Goal: Information Seeking & Learning: Learn about a topic

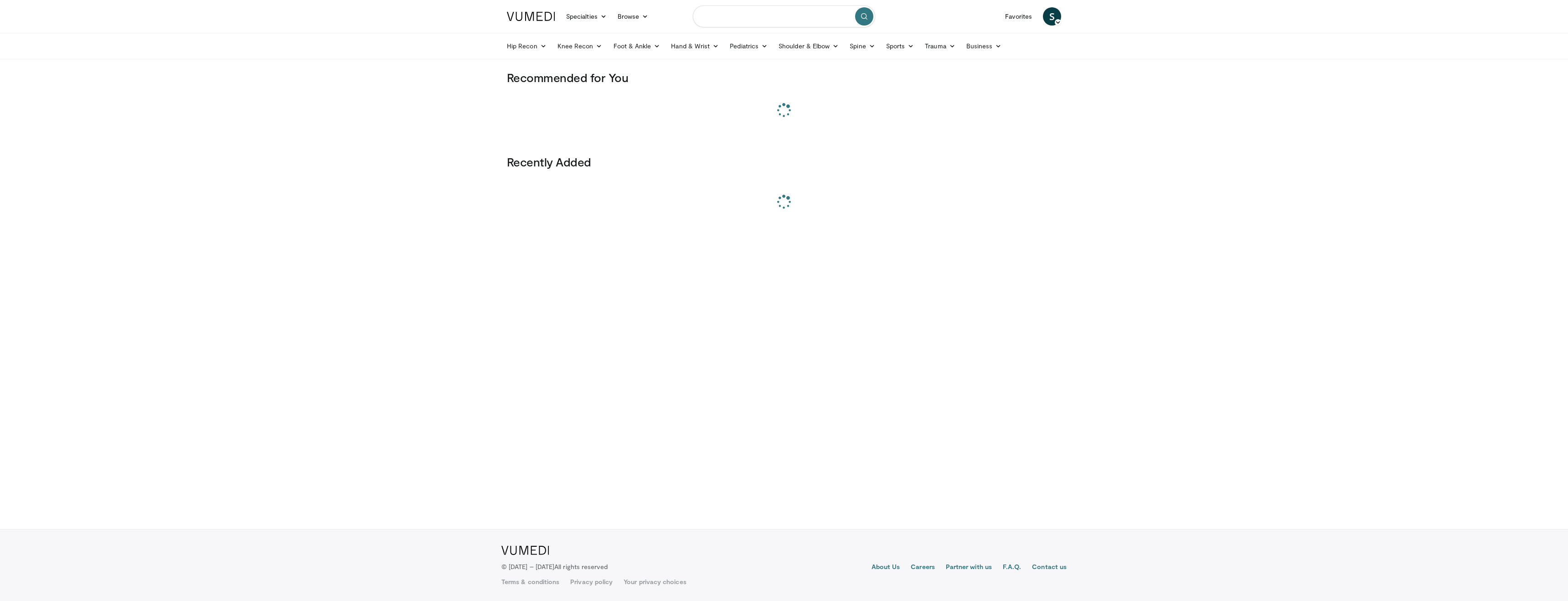
click at [732, 14] on input "Search topics, interventions" at bounding box center [784, 16] width 182 height 22
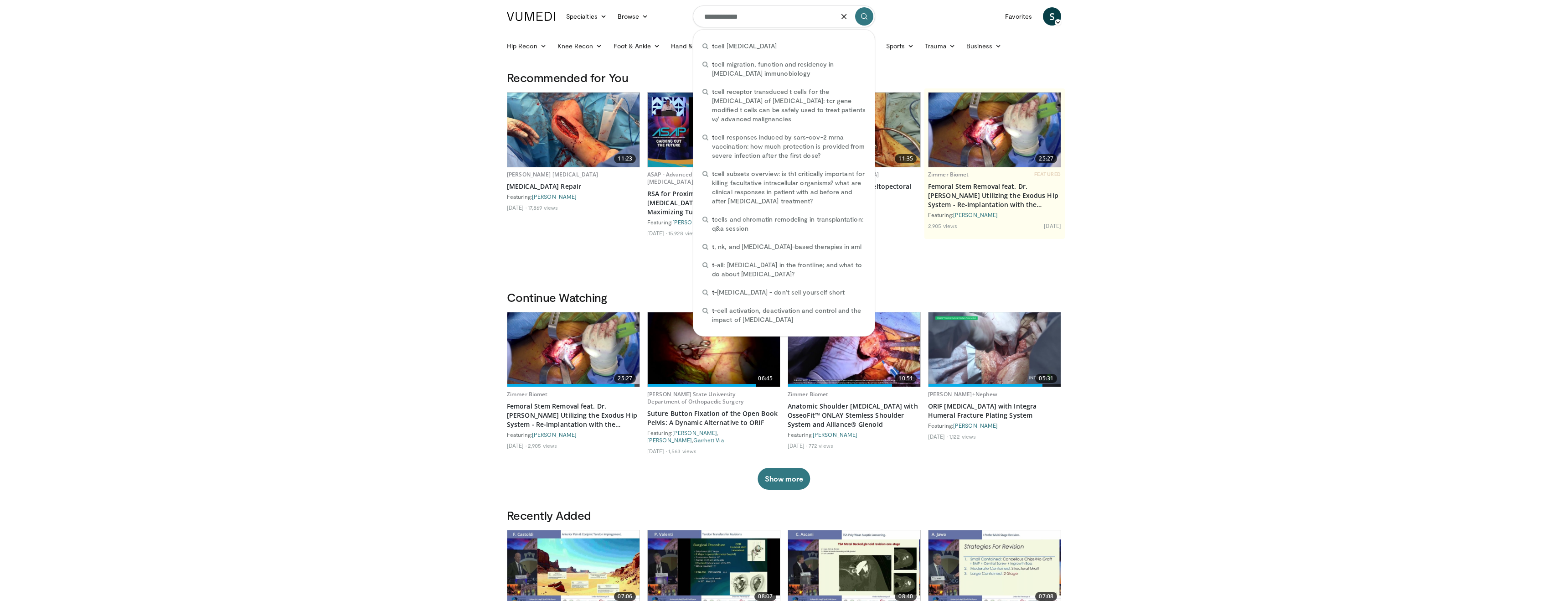
type input "**********"
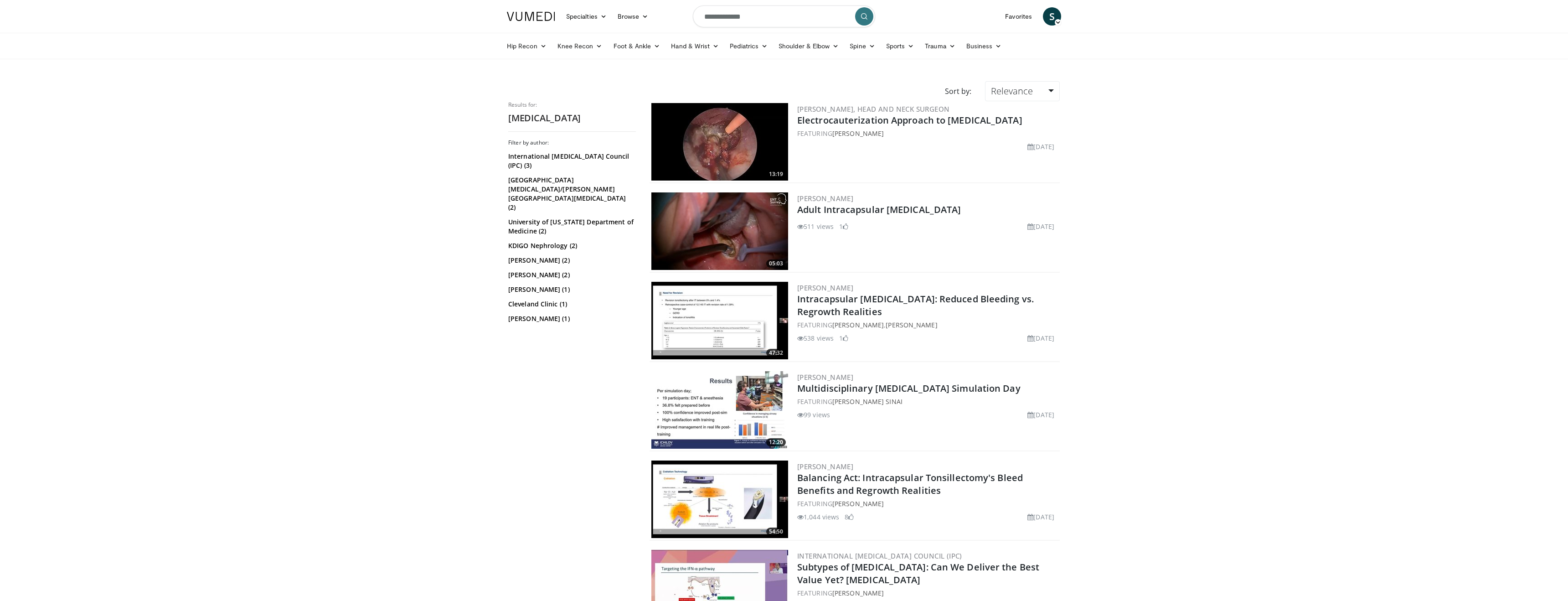
click at [747, 170] on img at bounding box center [719, 142] width 136 height 78
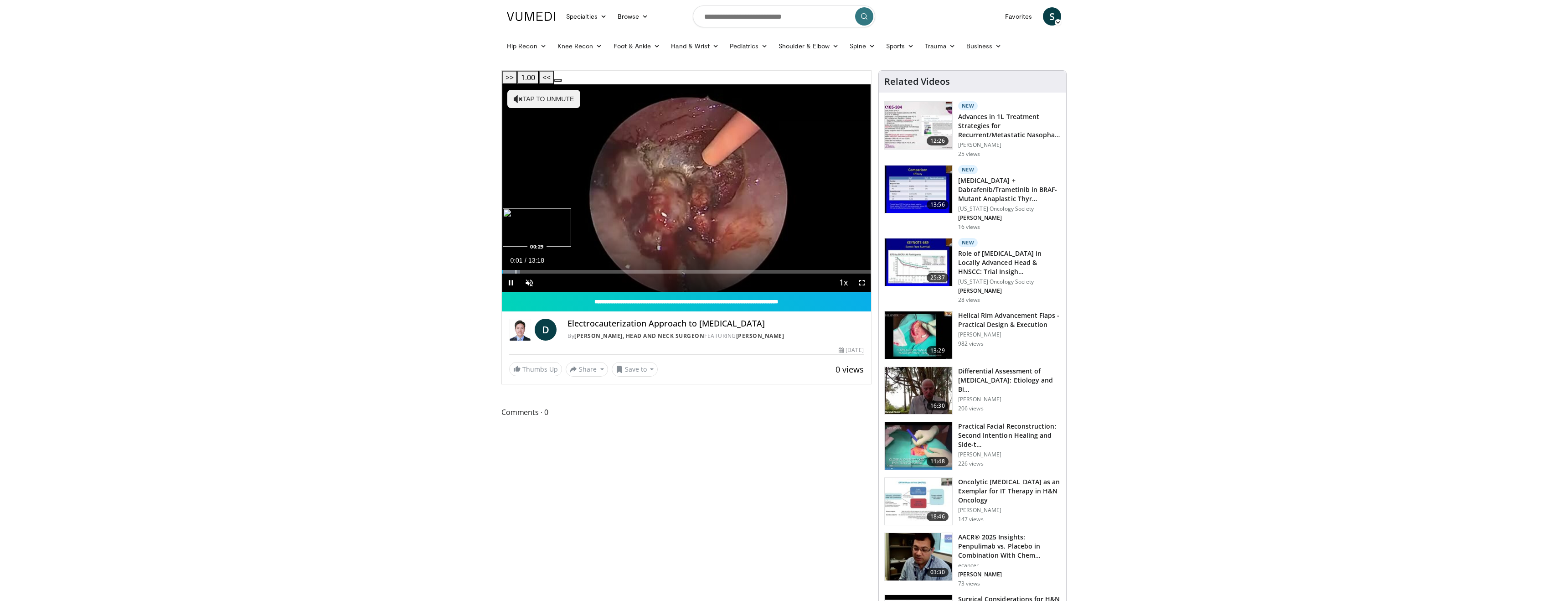
click at [515, 265] on div "Loaded : 4.99% 00:01 00:29" at bounding box center [687, 269] width 369 height 9
click at [545, 265] on div "Loaded : 8.74% 00:30 01:31" at bounding box center [687, 269] width 369 height 9
click at [561, 270] on div "Progress Bar" at bounding box center [561, 272] width 1 height 4
click at [582, 270] on div "Progress Bar" at bounding box center [582, 272] width 1 height 4
click at [598, 265] on div "Loaded : 27.50% 02:52 03:29" at bounding box center [687, 269] width 369 height 9
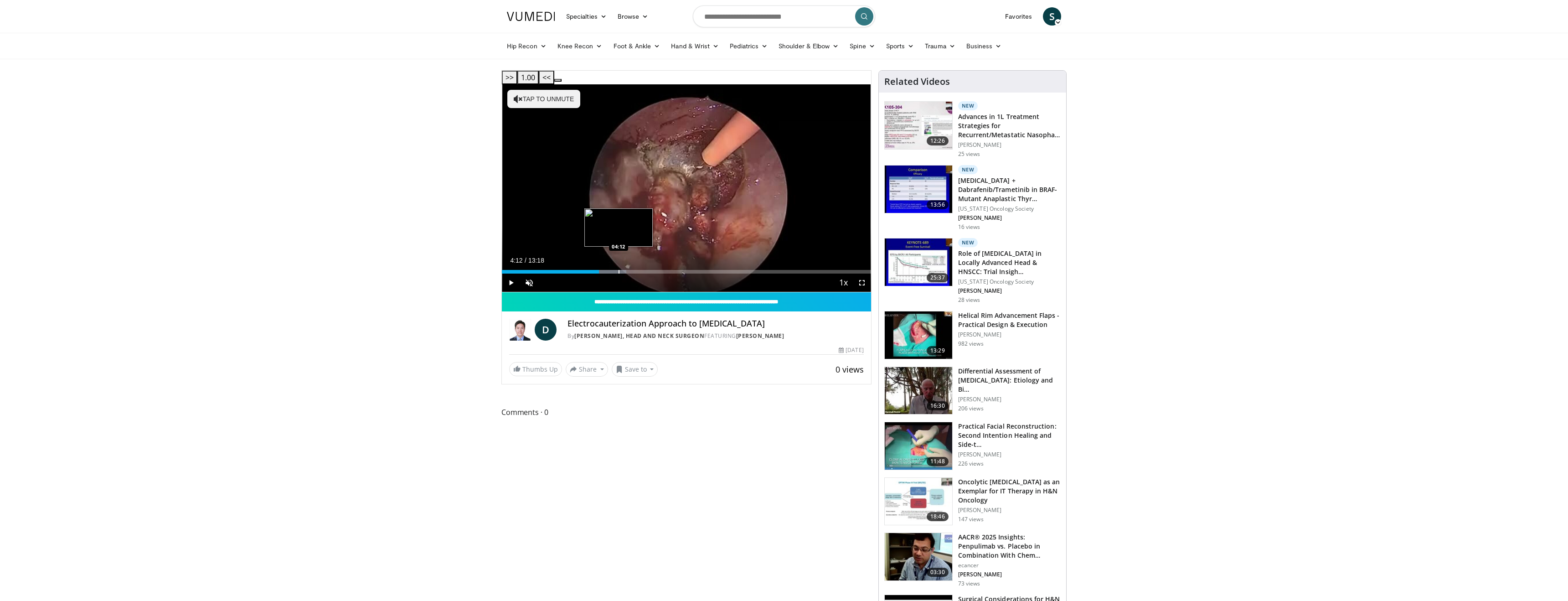
click at [618, 270] on div "Progress Bar" at bounding box center [618, 272] width 1 height 4
click at [643, 265] on div "Loaded : 37.57% 04:12 05:02" at bounding box center [687, 269] width 369 height 9
click at [658, 265] on div "Loaded : 43.83% 05:06 05:32" at bounding box center [687, 269] width 369 height 9
click at [687, 256] on div "Current Time 5:39 / Duration 13:18" at bounding box center [687, 260] width 369 height 8
click at [687, 265] on div "Loaded : 50.09% 05:40 06:40" at bounding box center [687, 269] width 369 height 9
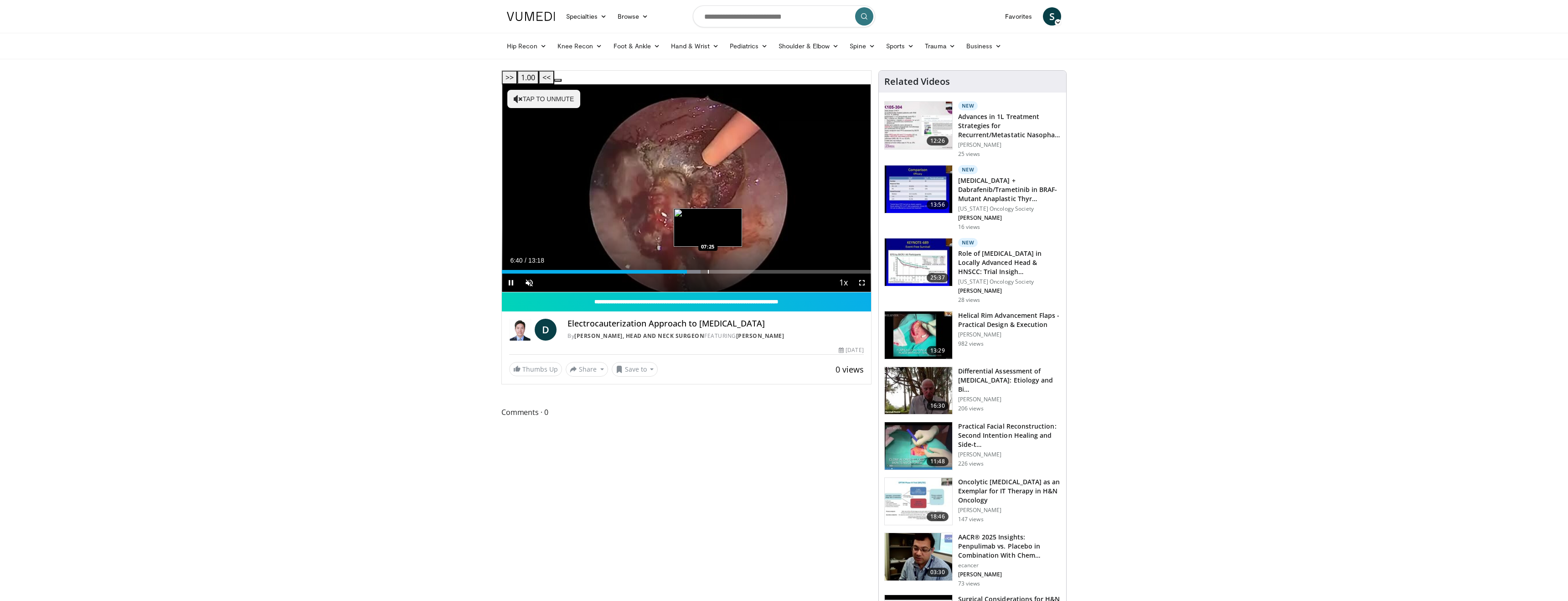
click at [708, 265] on div "Loaded : 53.84% 06:40 07:25" at bounding box center [687, 269] width 369 height 9
click at [727, 265] on div "Loaded : 60.00% 07:26 08:08" at bounding box center [687, 269] width 369 height 9
click at [760, 270] on div "Progress Bar" at bounding box center [760, 272] width 1 height 4
click at [779, 270] on div "Progress Bar" at bounding box center [779, 272] width 1 height 4
click at [797, 274] on div "Current Time 10:00 / Duration 13:18 Pause Skip Backward Skip Forward Unmute 0% …" at bounding box center [687, 282] width 369 height 18
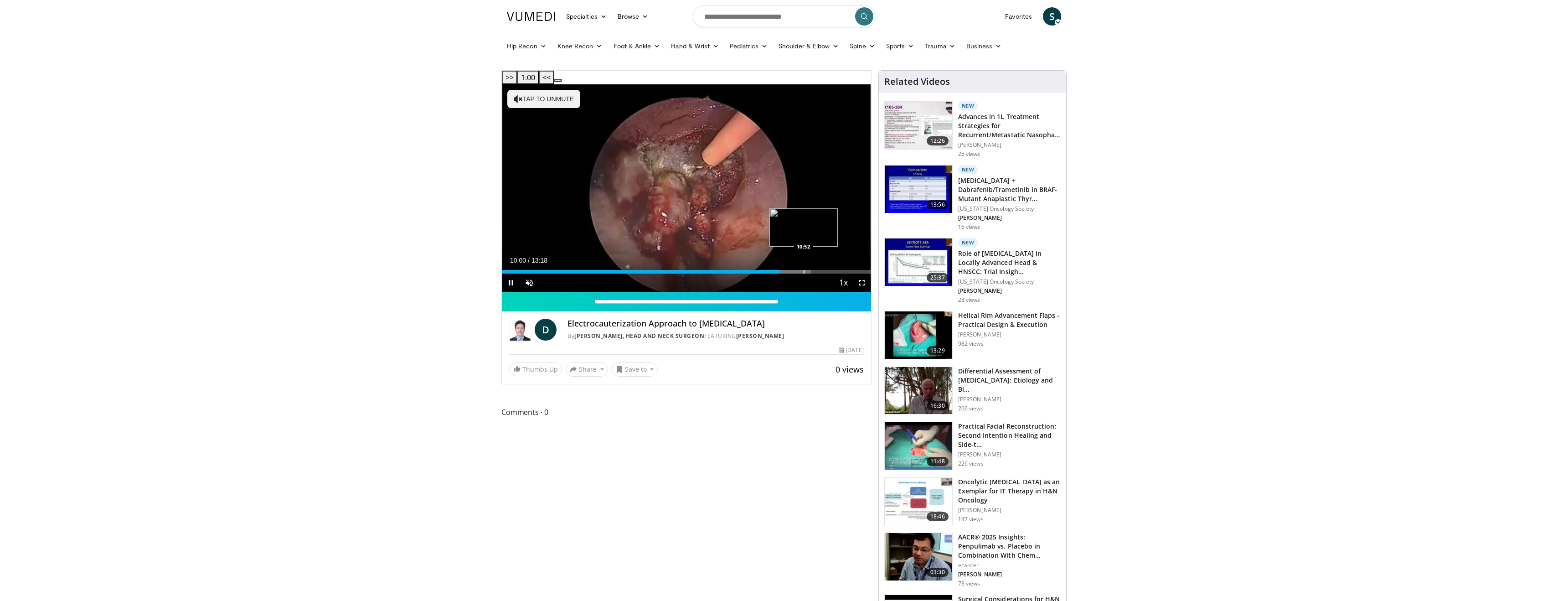
click at [804, 270] on div "Progress Bar" at bounding box center [804, 272] width 1 height 4
click at [816, 270] on div "Progress Bar" at bounding box center [814, 272] width 1 height 4
click at [843, 270] on div "Progress Bar" at bounding box center [843, 272] width 1 height 4
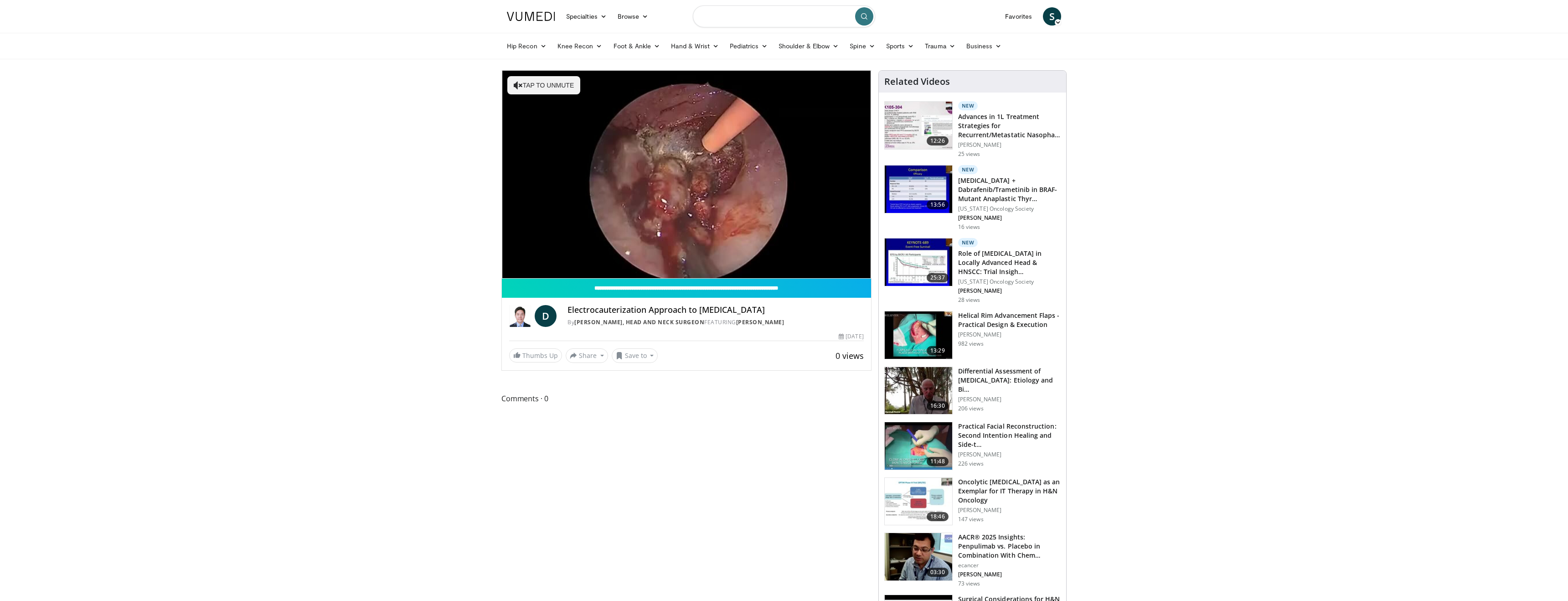
click at [765, 21] on input "Search topics, interventions" at bounding box center [784, 16] width 182 height 22
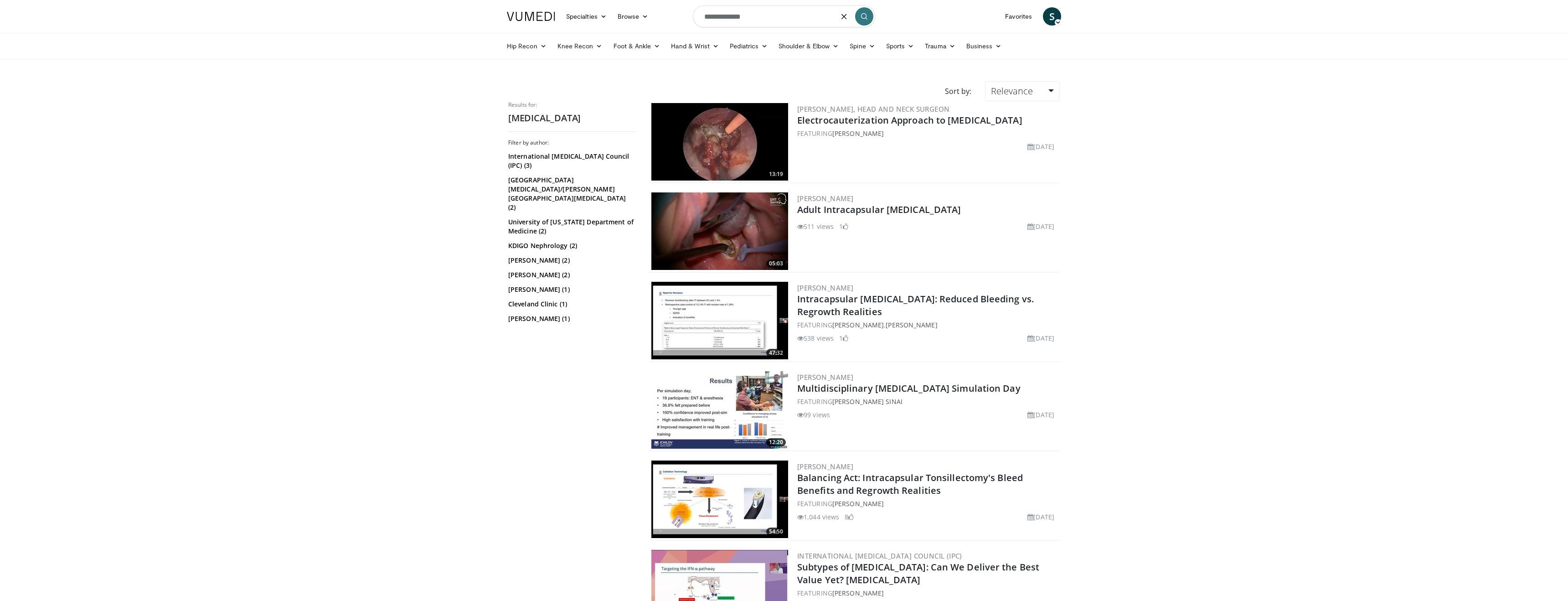
click at [735, 19] on input "**********" at bounding box center [784, 16] width 182 height 22
type input "*"
type input "**********"
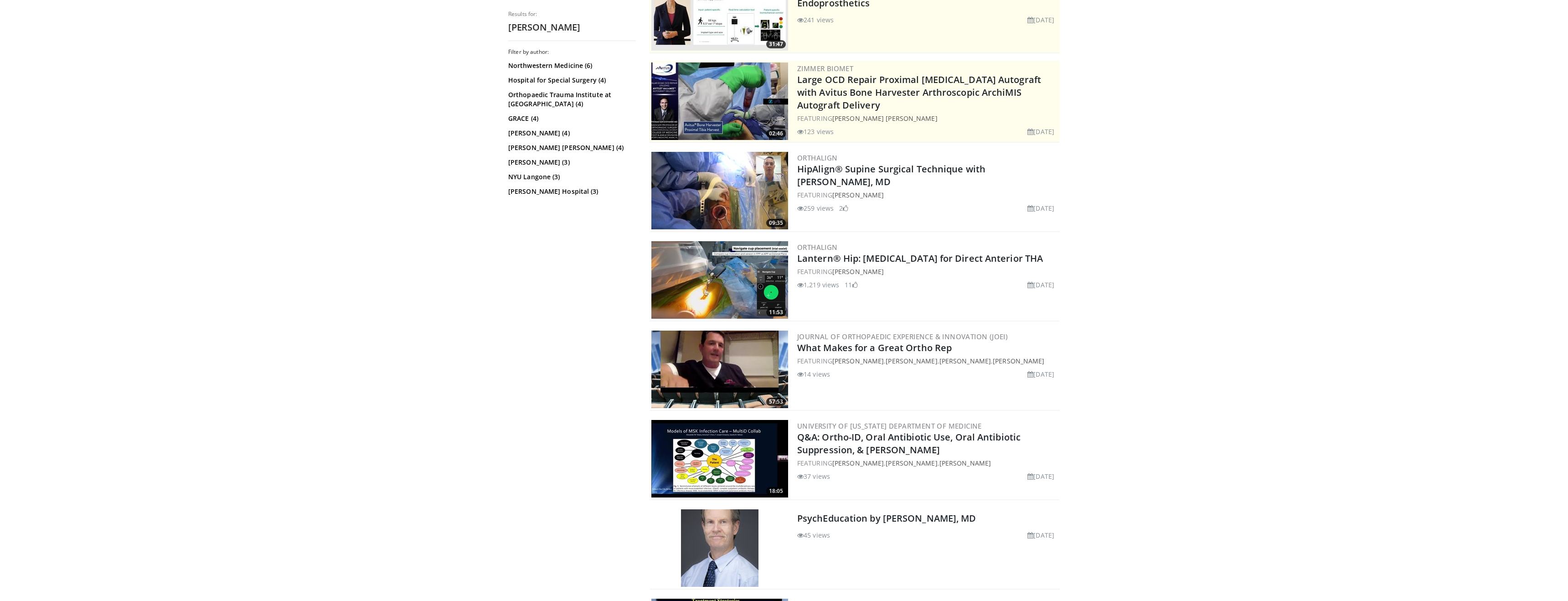
scroll to position [129, 0]
click at [839, 175] on link "HipAlign® Supine Surgical Technique with [PERSON_NAME], MD" at bounding box center [891, 176] width 188 height 25
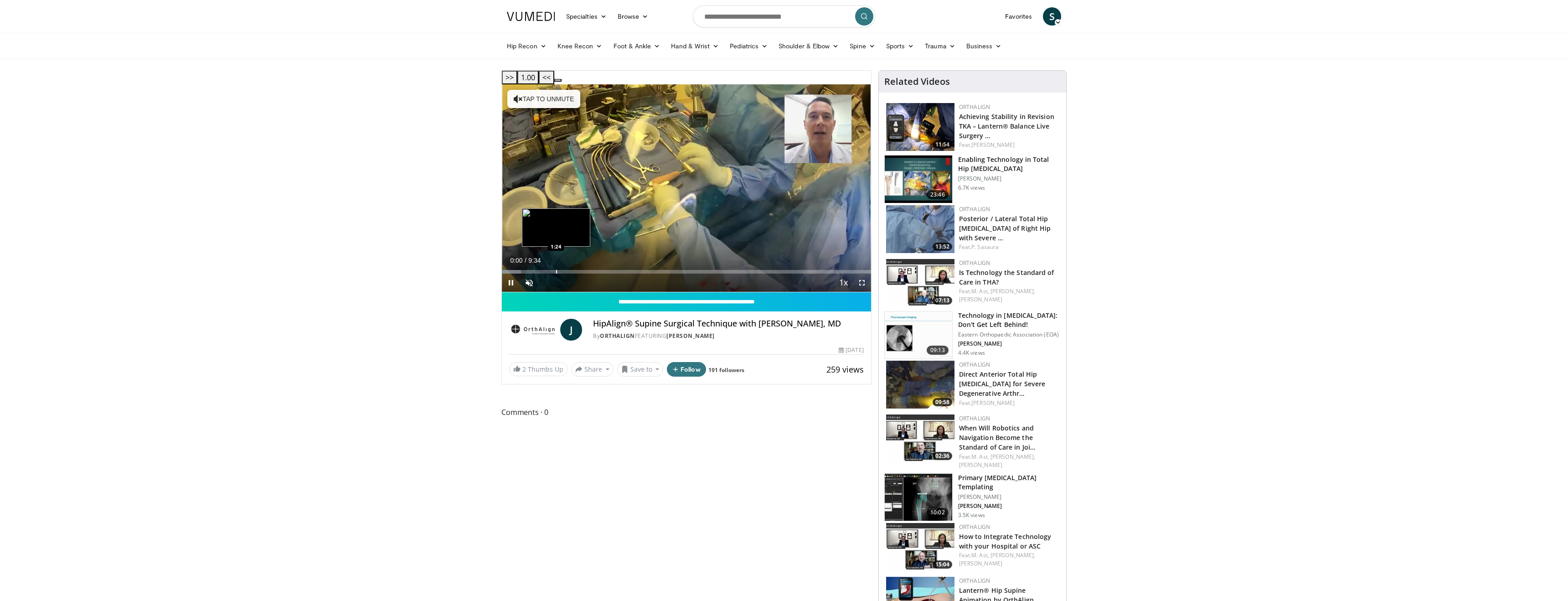
click at [556, 265] on div "Loaded : 5.22% 0:00 1:24" at bounding box center [687, 269] width 369 height 9
click at [574, 270] on div "Progress Bar" at bounding box center [574, 272] width 1 height 4
click at [590, 270] on div "Progress Bar" at bounding box center [590, 272] width 1 height 4
click at [641, 270] on div "Progress Bar" at bounding box center [641, 272] width 1 height 4
click at [671, 270] on div "Progress Bar" at bounding box center [671, 272] width 1 height 4
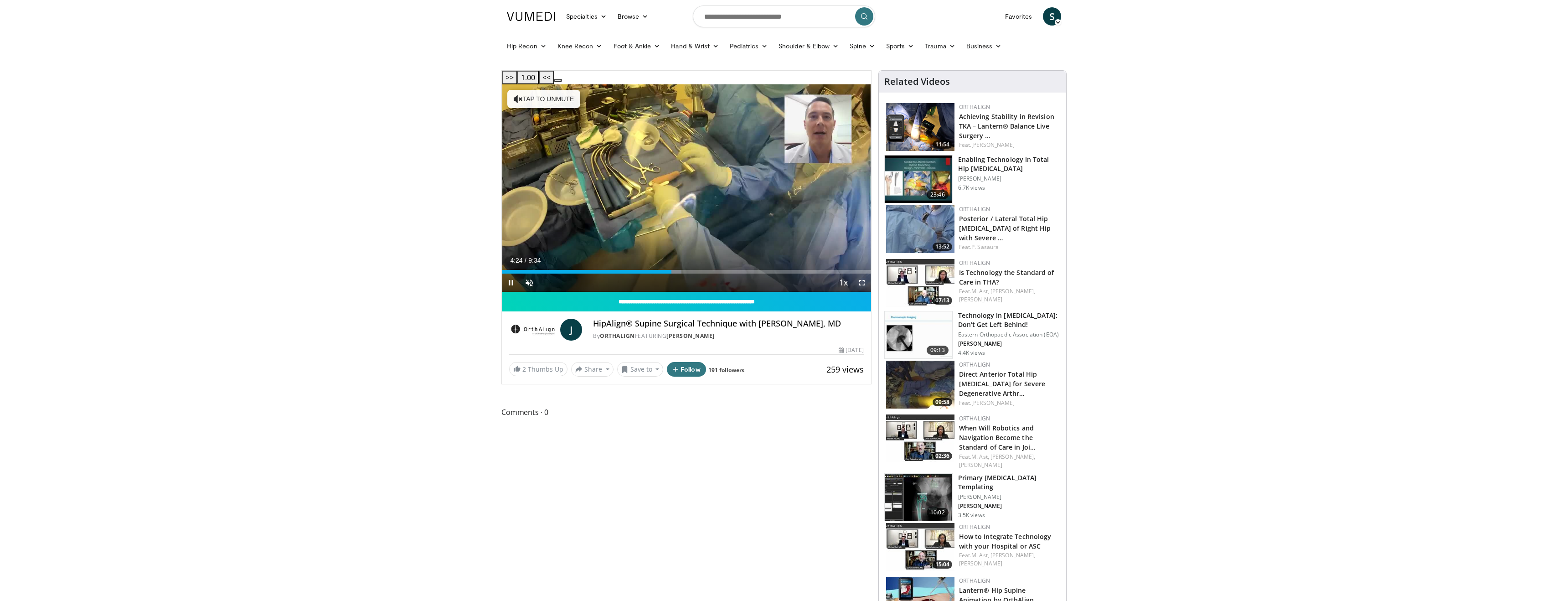
click at [866, 274] on span "Video Player" at bounding box center [861, 282] width 18 height 18
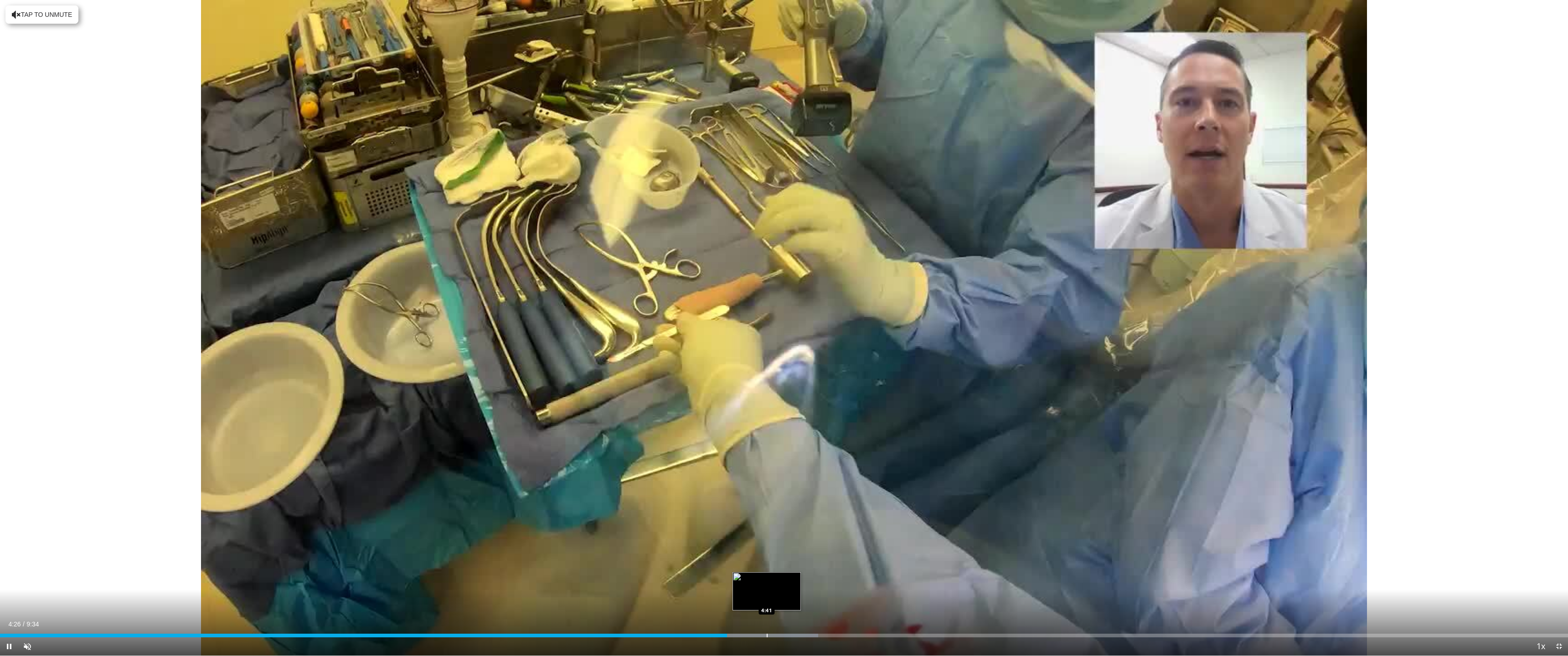
click at [767, 600] on div "Progress Bar" at bounding box center [767, 636] width 1 height 4
click at [853, 600] on div "Progress Bar" at bounding box center [853, 636] width 1 height 4
click at [893, 600] on div "Loaded : 62.63% 5:12 5:24" at bounding box center [784, 633] width 1568 height 9
click at [939, 600] on div "Loaded : 67.85% 5:27 5:42" at bounding box center [784, 633] width 1568 height 9
click at [981, 600] on div "Progress Bar" at bounding box center [980, 636] width 1 height 4
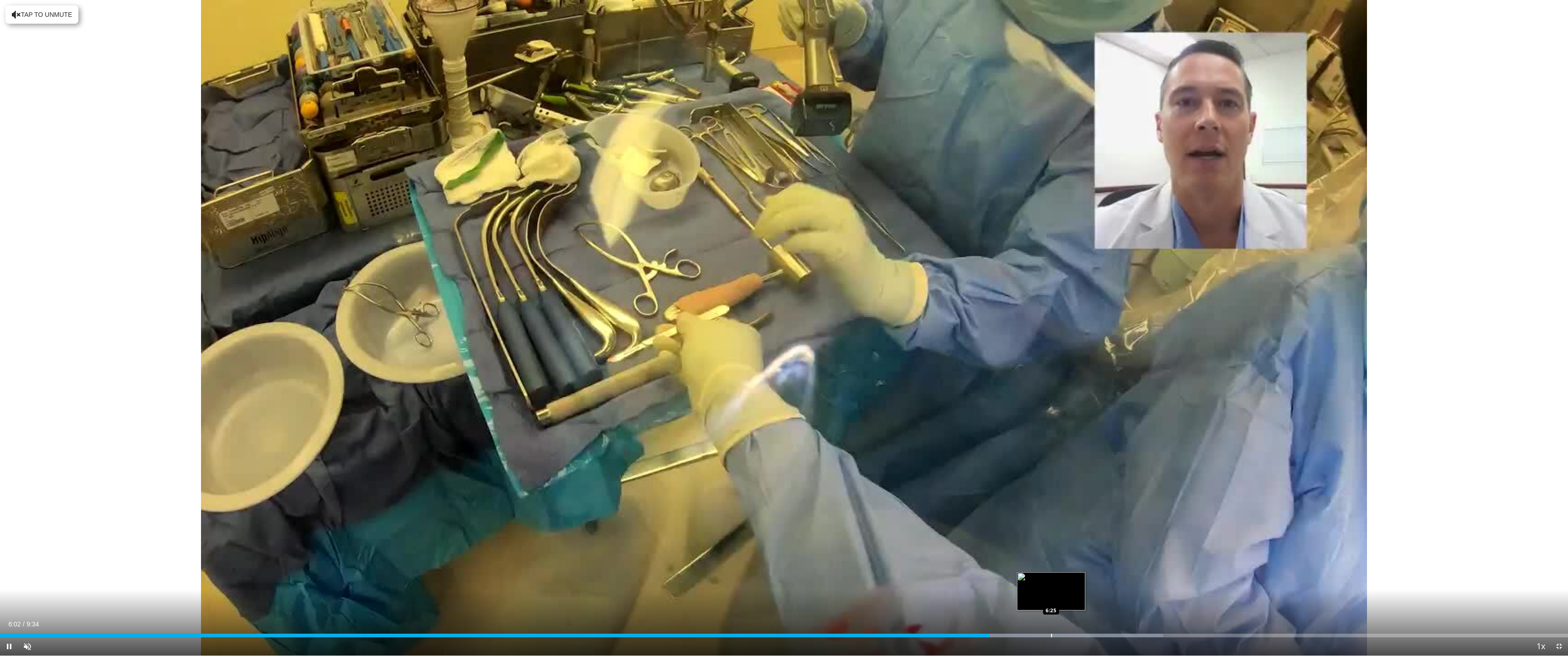
click at [1051, 600] on div "Progress Bar" at bounding box center [1051, 636] width 1 height 4
click at [1091, 600] on div "Progress Bar" at bounding box center [1091, 636] width 1 height 4
click at [1125, 600] on div "Loaded : 81.09% 6:52 6:52" at bounding box center [784, 633] width 1568 height 9
click at [1157, 600] on div "Loaded : 81.09% 7:04 7:04" at bounding box center [784, 633] width 1568 height 9
click at [1186, 600] on div "Loaded : 84.55% 7:04 7:14" at bounding box center [784, 633] width 1568 height 9
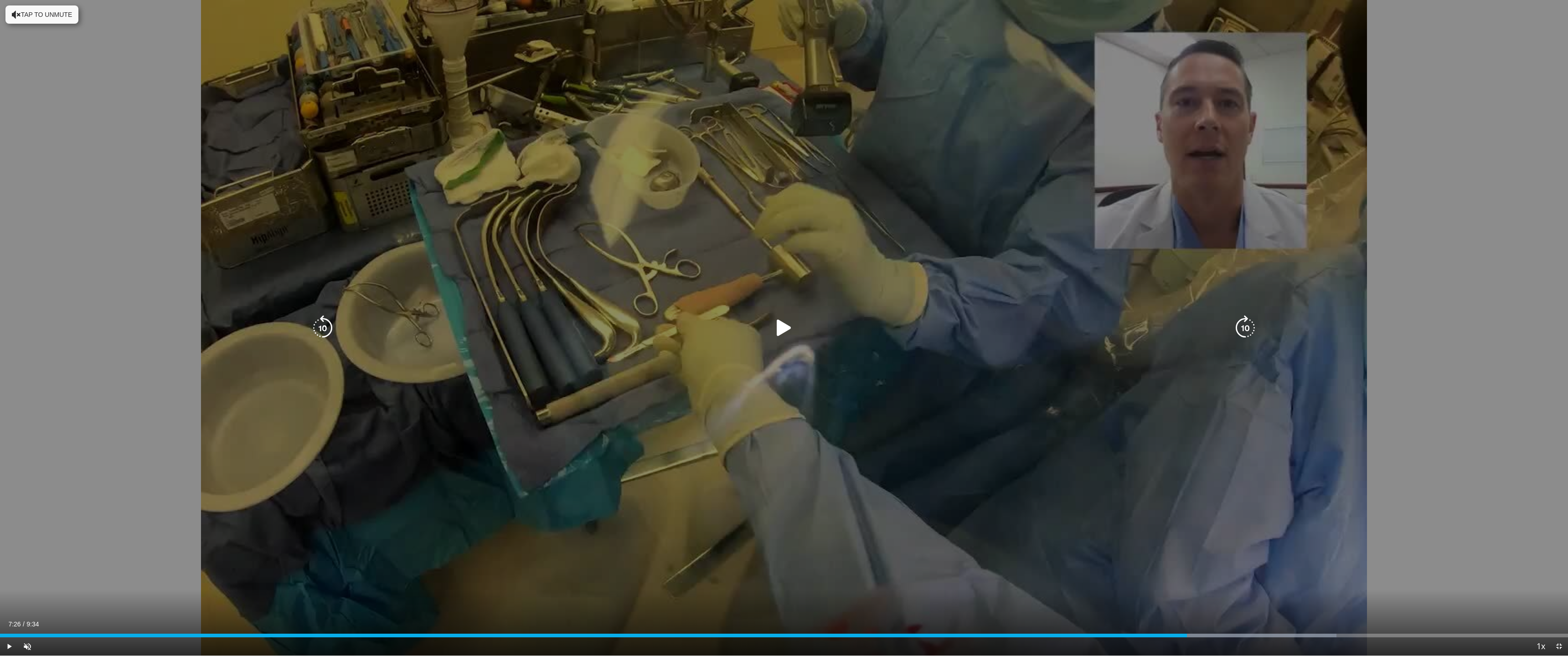
click at [1219, 600] on div "Loaded : 85.24% 7:15 7:14" at bounding box center [784, 633] width 1568 height 9
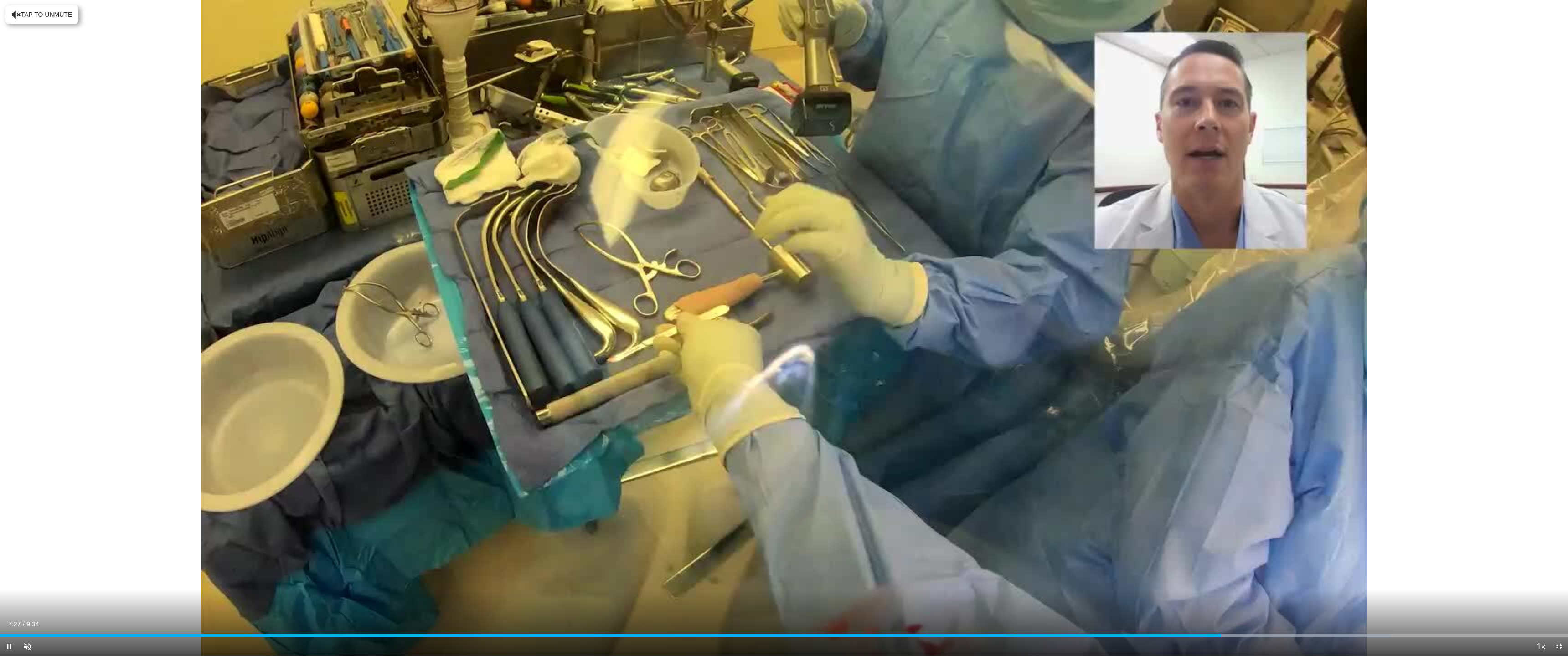
click at [1238, 600] on div "Current Time 7:27 / Duration 9:34" at bounding box center [784, 624] width 1568 height 8
click at [1344, 600] on div "Loaded : 88.72% 7:30 8:12" at bounding box center [784, 633] width 1568 height 9
click at [1439, 600] on div "Loaded : 99.16% 8:29 8:47" at bounding box center [784, 633] width 1568 height 9
click at [1469, 600] on div "Loaded : 100.00% 8:47 8:56" at bounding box center [784, 633] width 1568 height 9
click at [1485, 600] on div "Loaded : 100.00% 9:04 9:04" at bounding box center [784, 633] width 1568 height 9
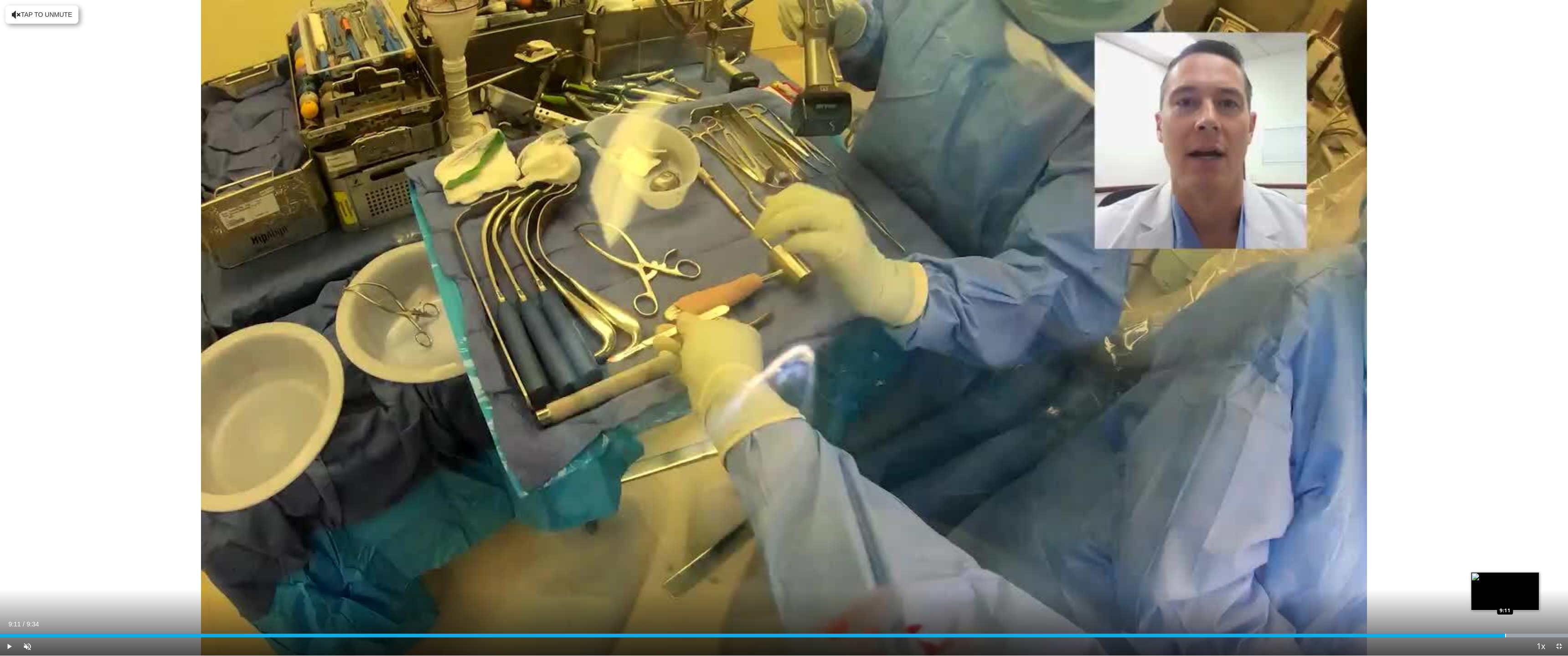
click at [1505, 600] on div "Loaded : 100.00% 9:11 9:11" at bounding box center [784, 633] width 1568 height 9
click at [1539, 600] on div "Progress Bar" at bounding box center [1539, 636] width 1 height 4
click at [1558, 600] on span "Video Player" at bounding box center [1559, 647] width 18 height 18
